Goal: Task Accomplishment & Management: Manage account settings

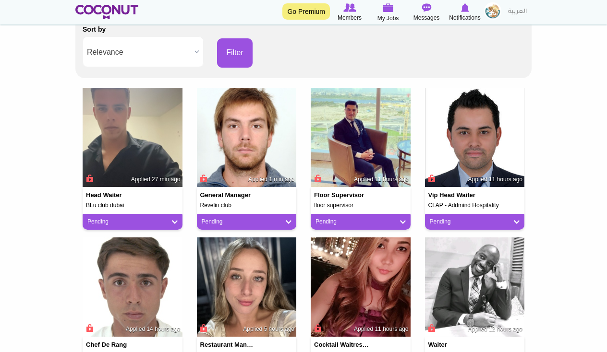
scroll to position [211, 0]
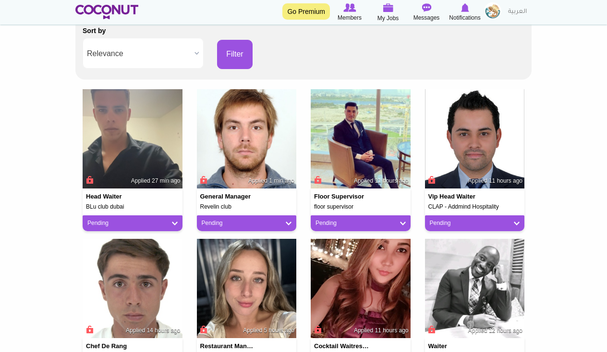
scroll to position [192, 0]
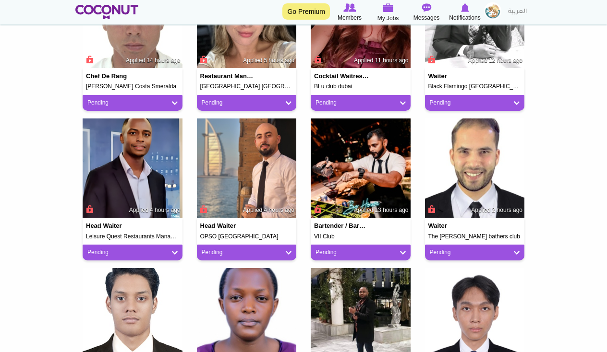
scroll to position [480, 0]
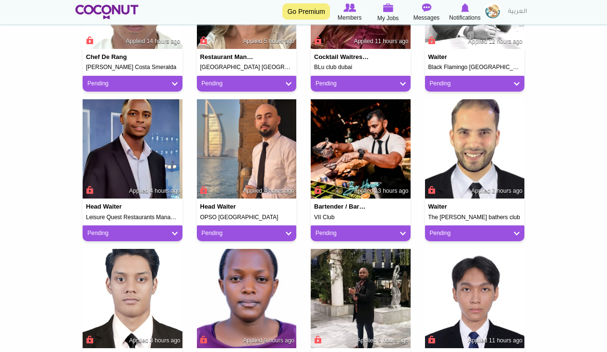
click at [171, 232] on link "Pending" at bounding box center [132, 233] width 90 height 8
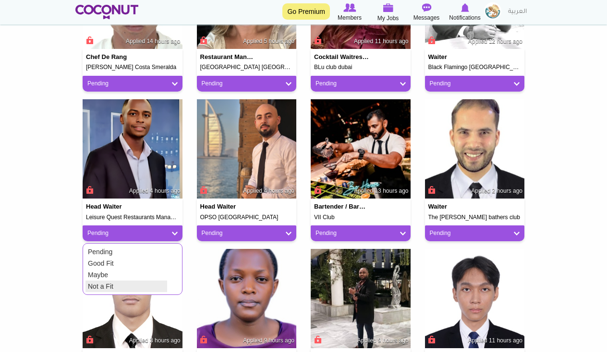
click at [120, 289] on link "Not a Fit" at bounding box center [126, 287] width 82 height 12
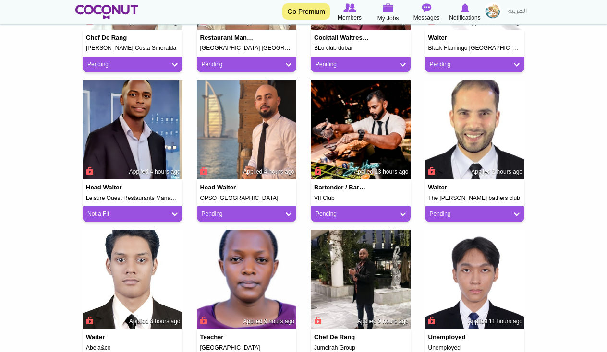
scroll to position [519, 0]
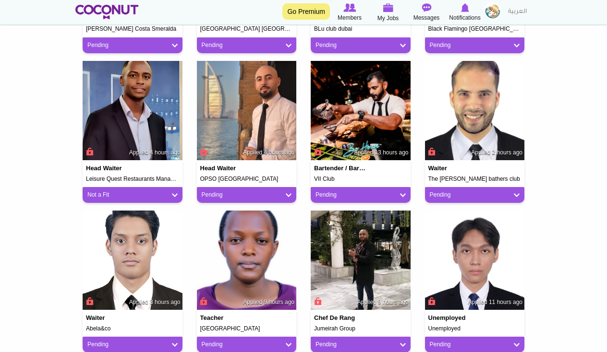
click at [461, 138] on img at bounding box center [475, 111] width 100 height 100
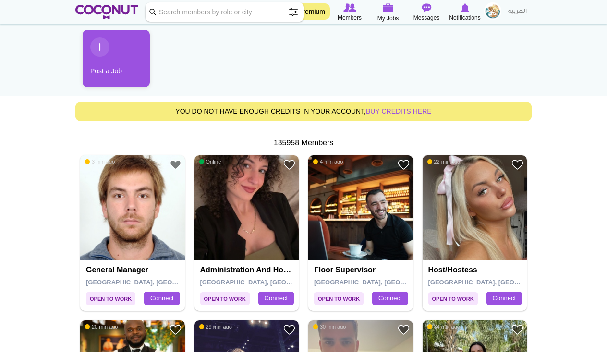
scroll to position [115, 0]
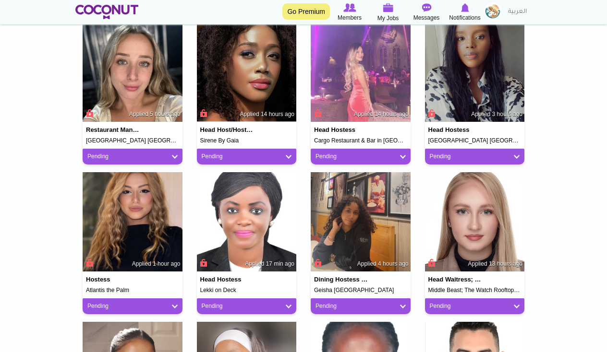
scroll to position [576, 0]
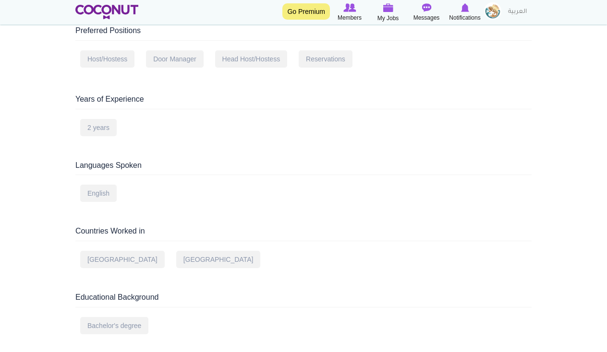
scroll to position [326, 0]
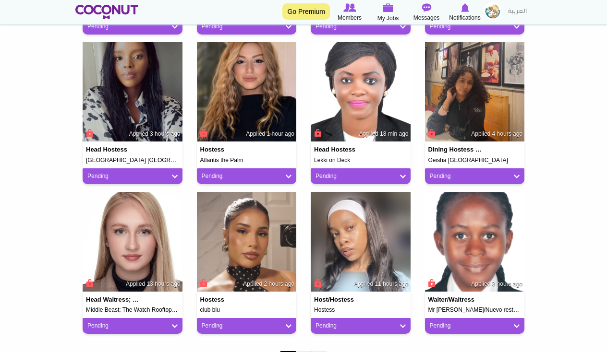
scroll to position [711, 0]
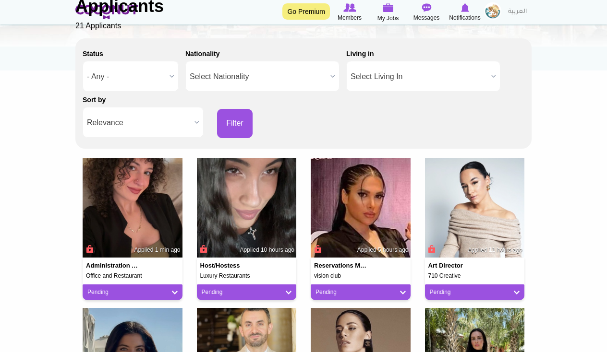
scroll to position [154, 0]
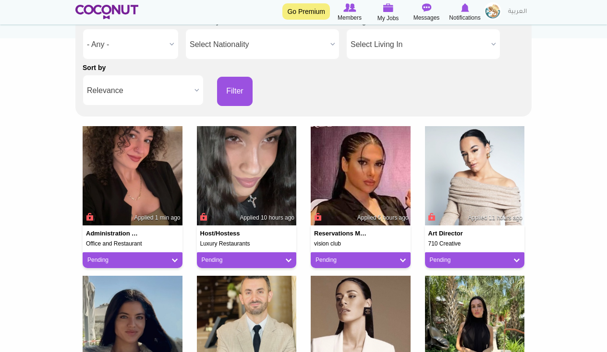
click at [155, 183] on img at bounding box center [133, 176] width 100 height 100
click at [277, 180] on img at bounding box center [247, 176] width 100 height 100
click at [467, 189] on img at bounding box center [475, 176] width 100 height 100
